Goal: Task Accomplishment & Management: Use online tool/utility

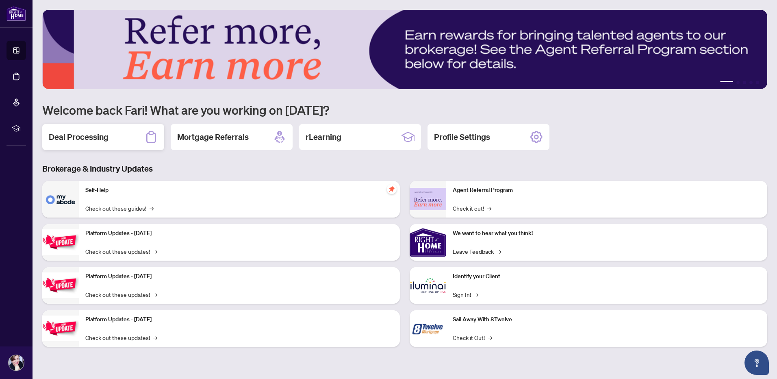
click at [90, 135] on h2 "Deal Processing" at bounding box center [79, 136] width 60 height 11
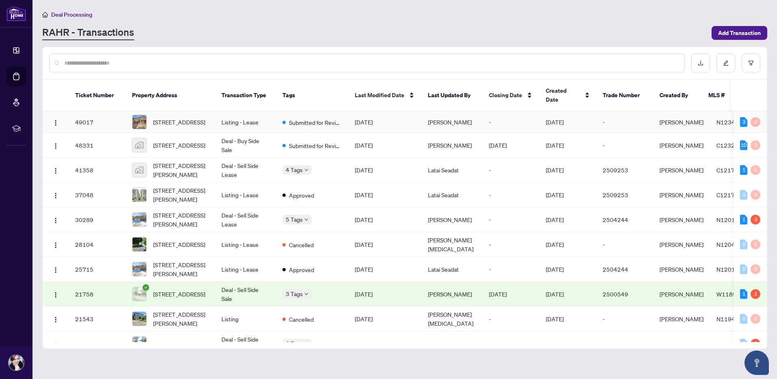
click at [242, 115] on td "Listing - Lease" at bounding box center [245, 122] width 61 height 22
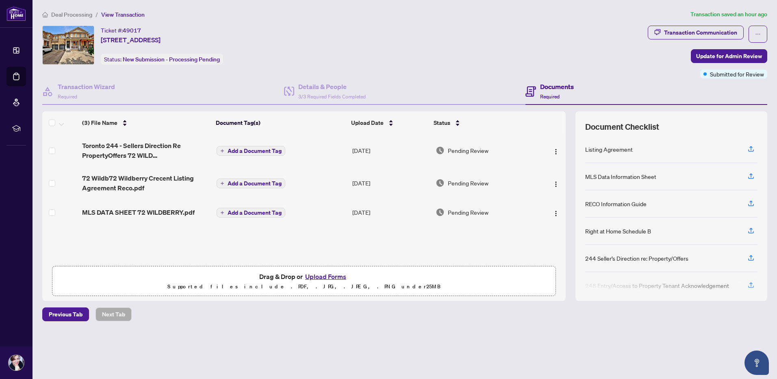
click at [312, 274] on button "Upload Forms" at bounding box center [326, 276] width 46 height 11
click at [410, 322] on div "Deal Processing / View Transaction Transaction saved an hour ago Ticket #: 4901…" at bounding box center [404, 180] width 731 height 340
